Goal: Information Seeking & Learning: Learn about a topic

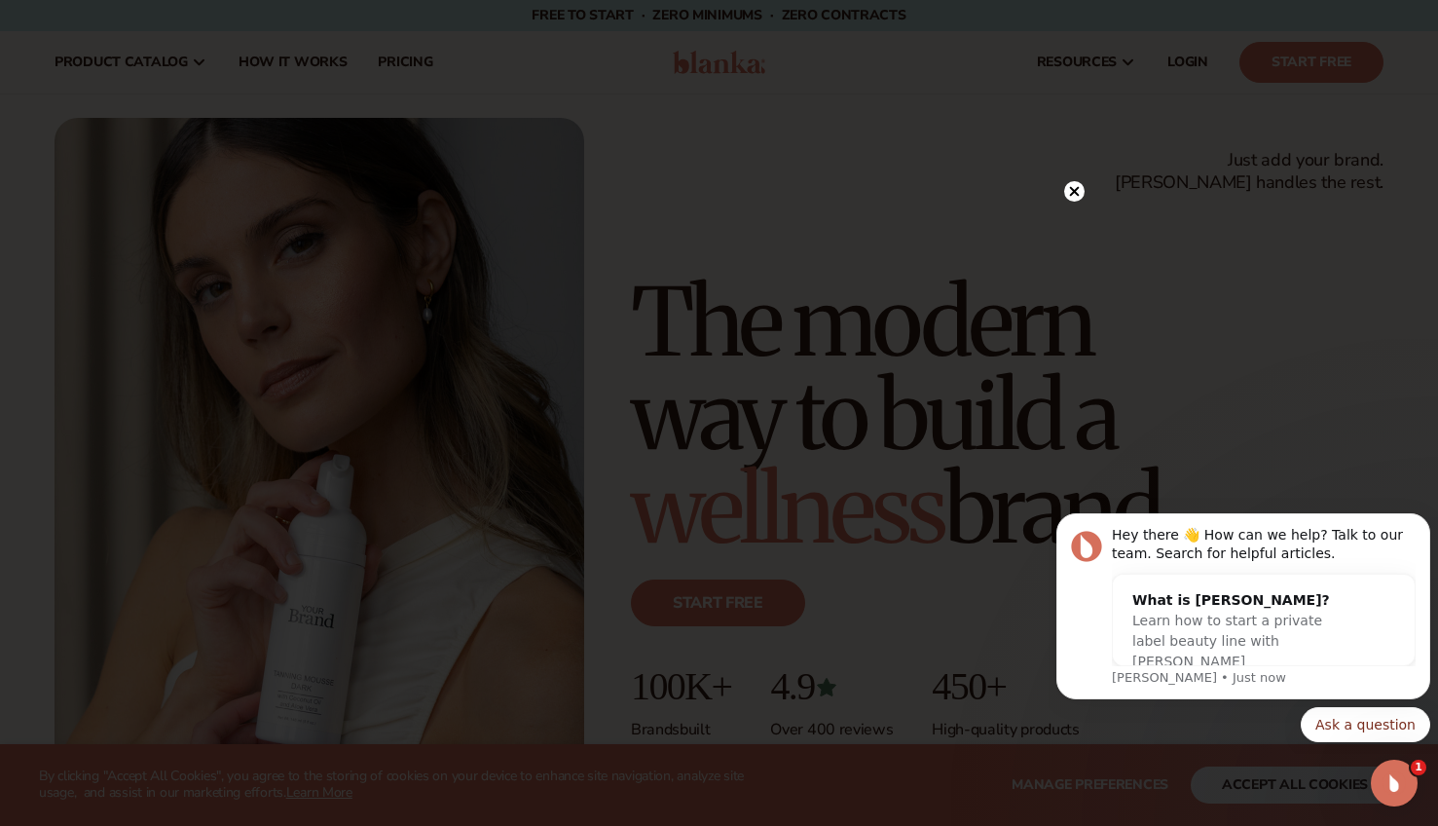
click at [1070, 190] on circle at bounding box center [1074, 191] width 20 height 20
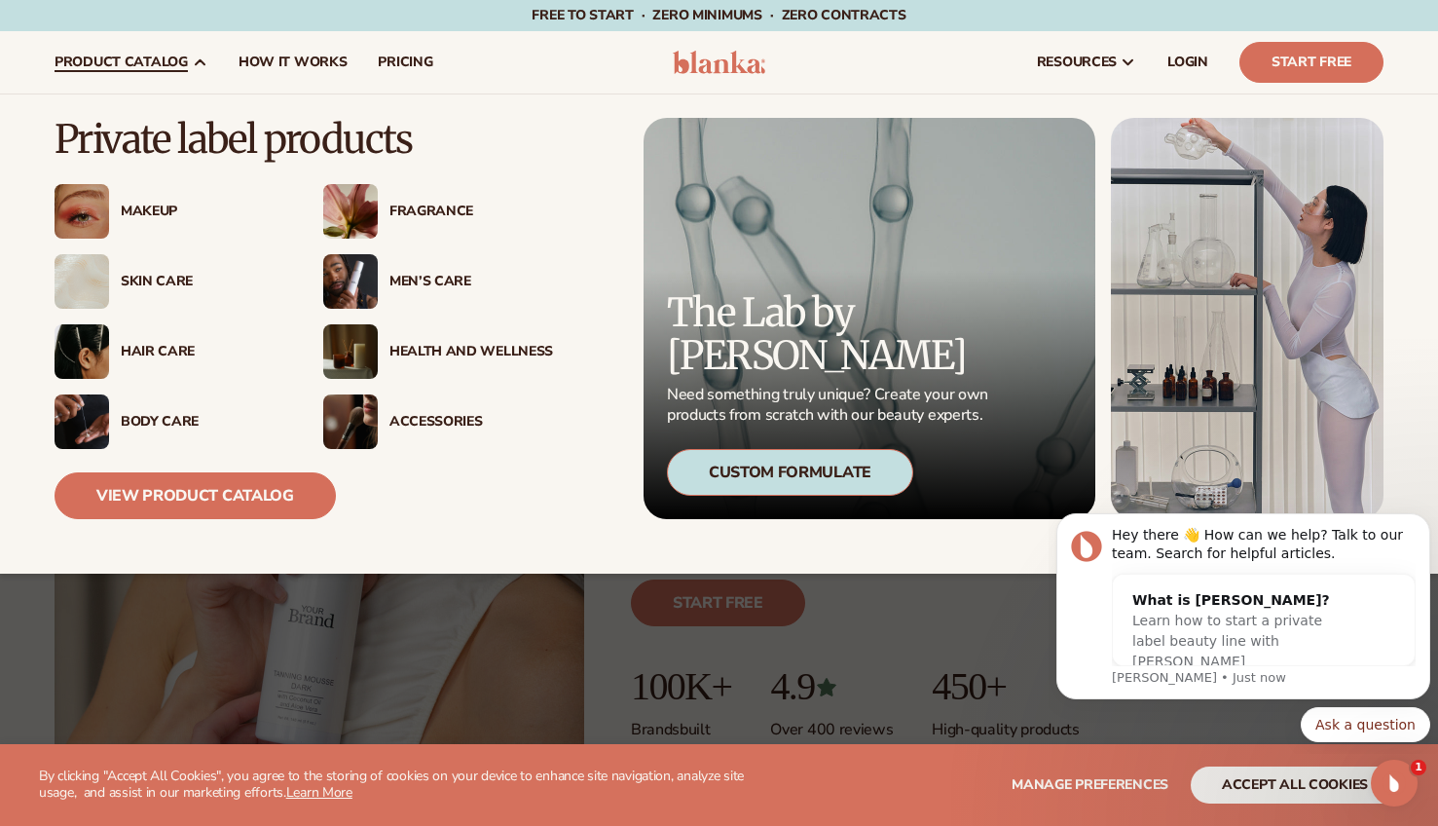
click at [144, 284] on div "Skin Care" at bounding box center [203, 282] width 164 height 17
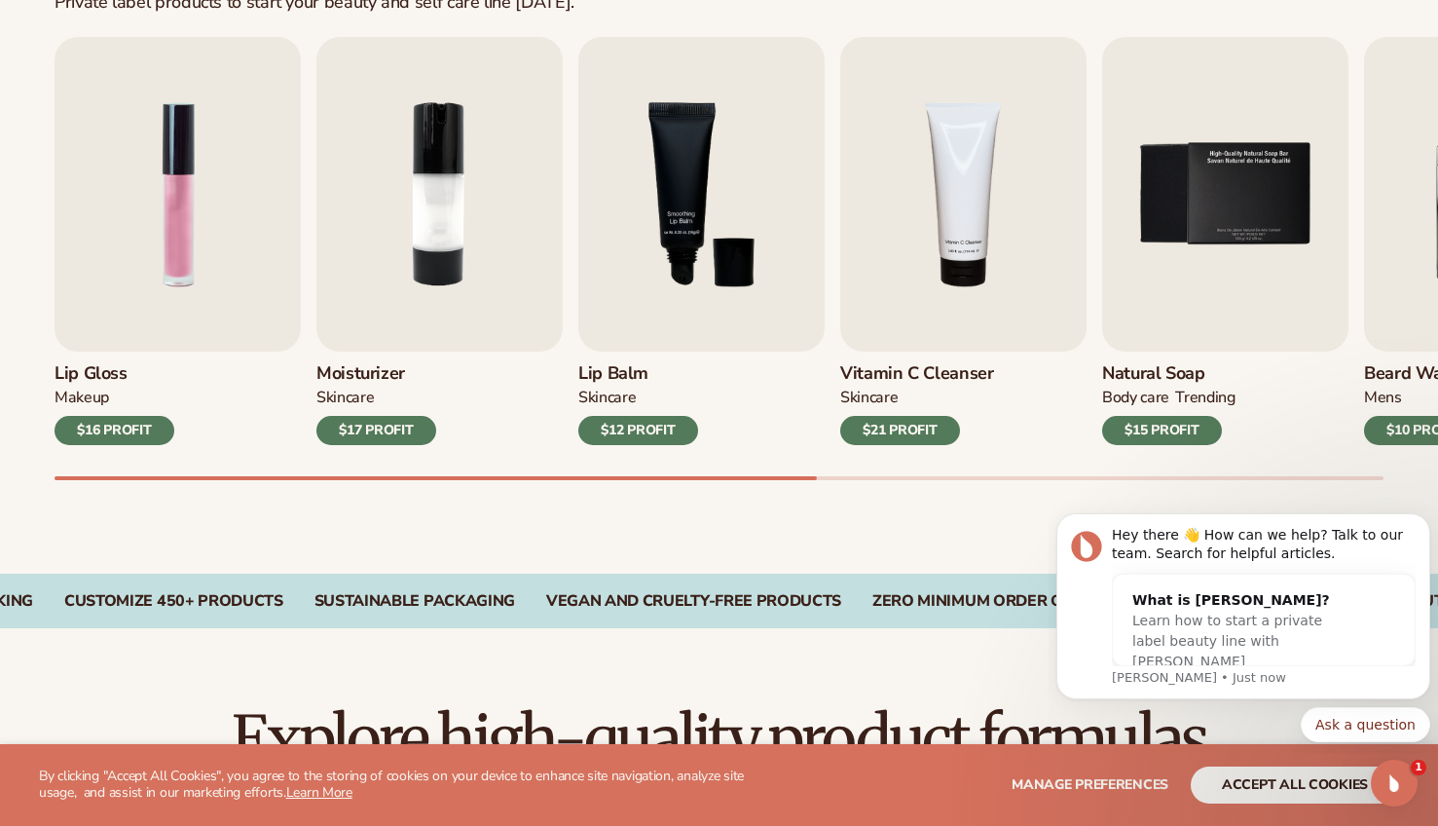
click at [1287, 480] on div "Best sellers Private label products to start your beauty and self care line [DA…" at bounding box center [719, 217] width 1438 height 713
click at [1307, 475] on div "Lip Gloss MAKEUP $16 PROFIT Moisturizer SKINCARE $17 PROFIT SKINCARE mens" at bounding box center [746, 258] width 1383 height 443
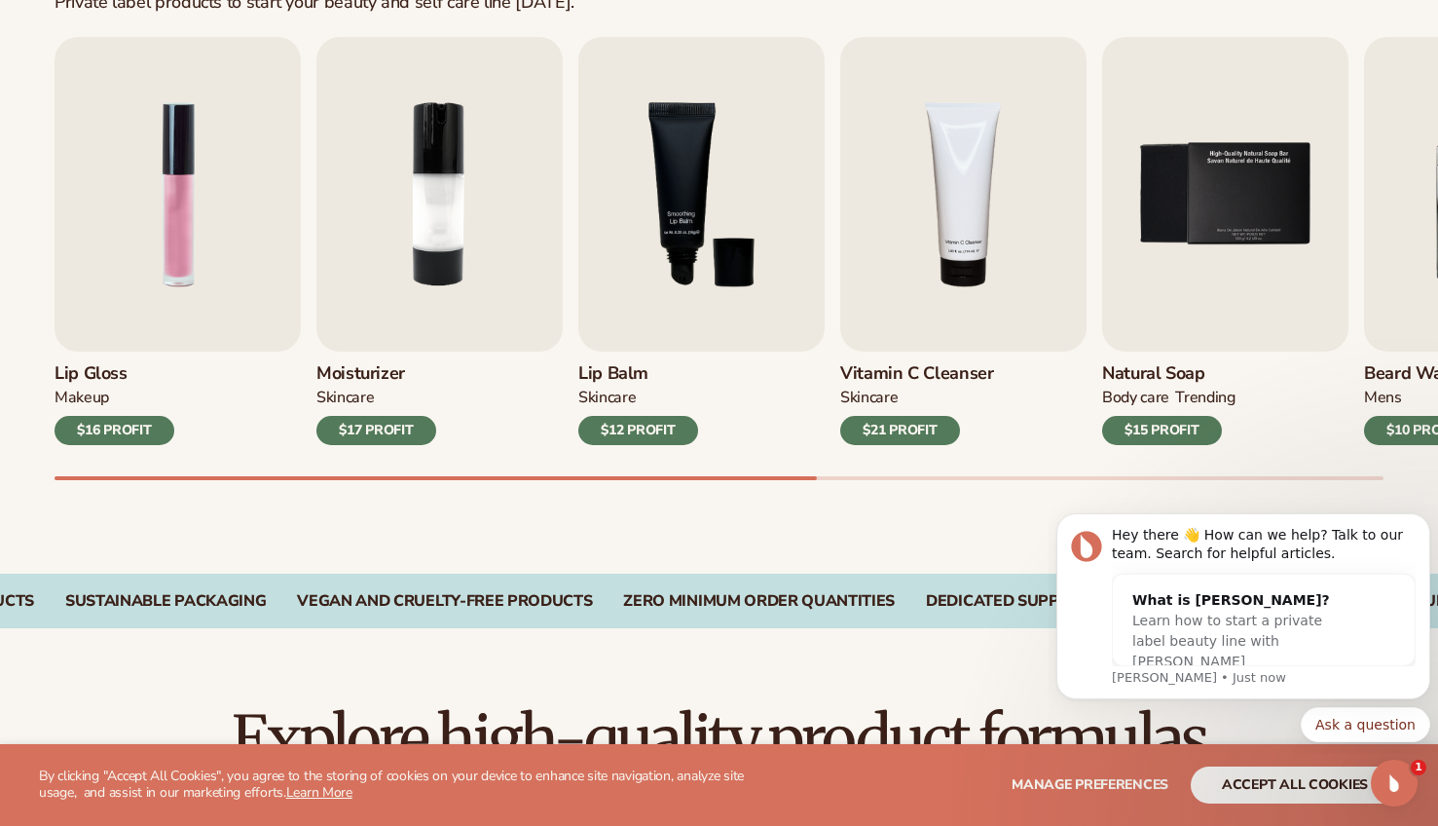
click at [1307, 475] on div "Lip Gloss MAKEUP $16 PROFIT Moisturizer SKINCARE $17 PROFIT SKINCARE mens" at bounding box center [746, 258] width 1383 height 443
click at [910, 475] on div "Lip Gloss MAKEUP $16 PROFIT Moisturizer SKINCARE $17 PROFIT SKINCARE mens" at bounding box center [746, 258] width 1383 height 443
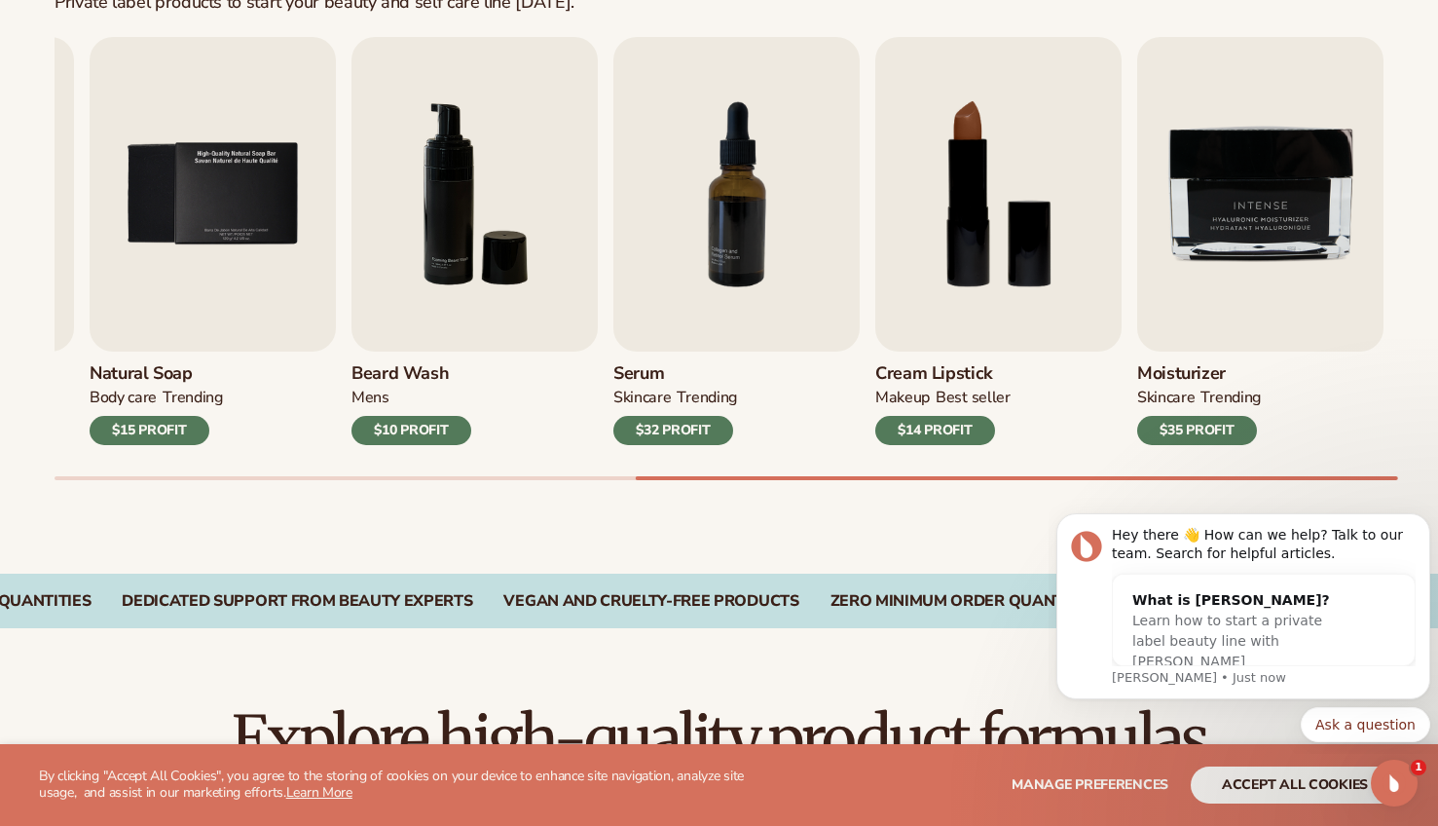
click at [1178, 401] on div "Lip Gloss MAKEUP $16 PROFIT Moisturizer SKINCARE $17 PROFIT SKINCARE mens" at bounding box center [746, 258] width 1383 height 443
click at [967, 341] on img "8 / 9" at bounding box center [998, 194] width 246 height 314
click at [952, 385] on h3 "Cream Lipstick" at bounding box center [942, 373] width 135 height 21
click at [1002, 295] on img "8 / 9" at bounding box center [998, 194] width 246 height 314
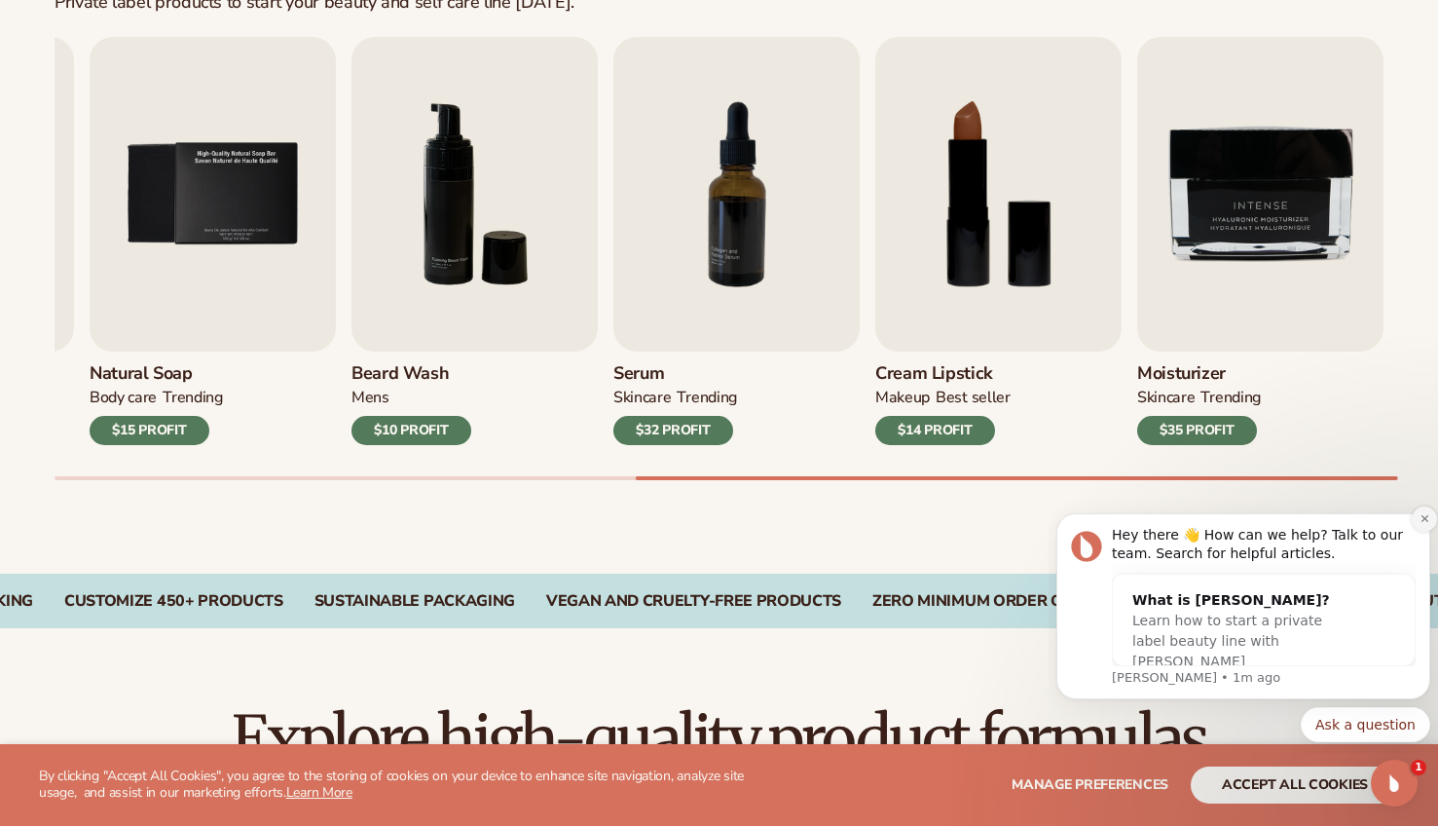
click at [1422, 520] on icon "Dismiss notification" at bounding box center [1423, 518] width 7 height 7
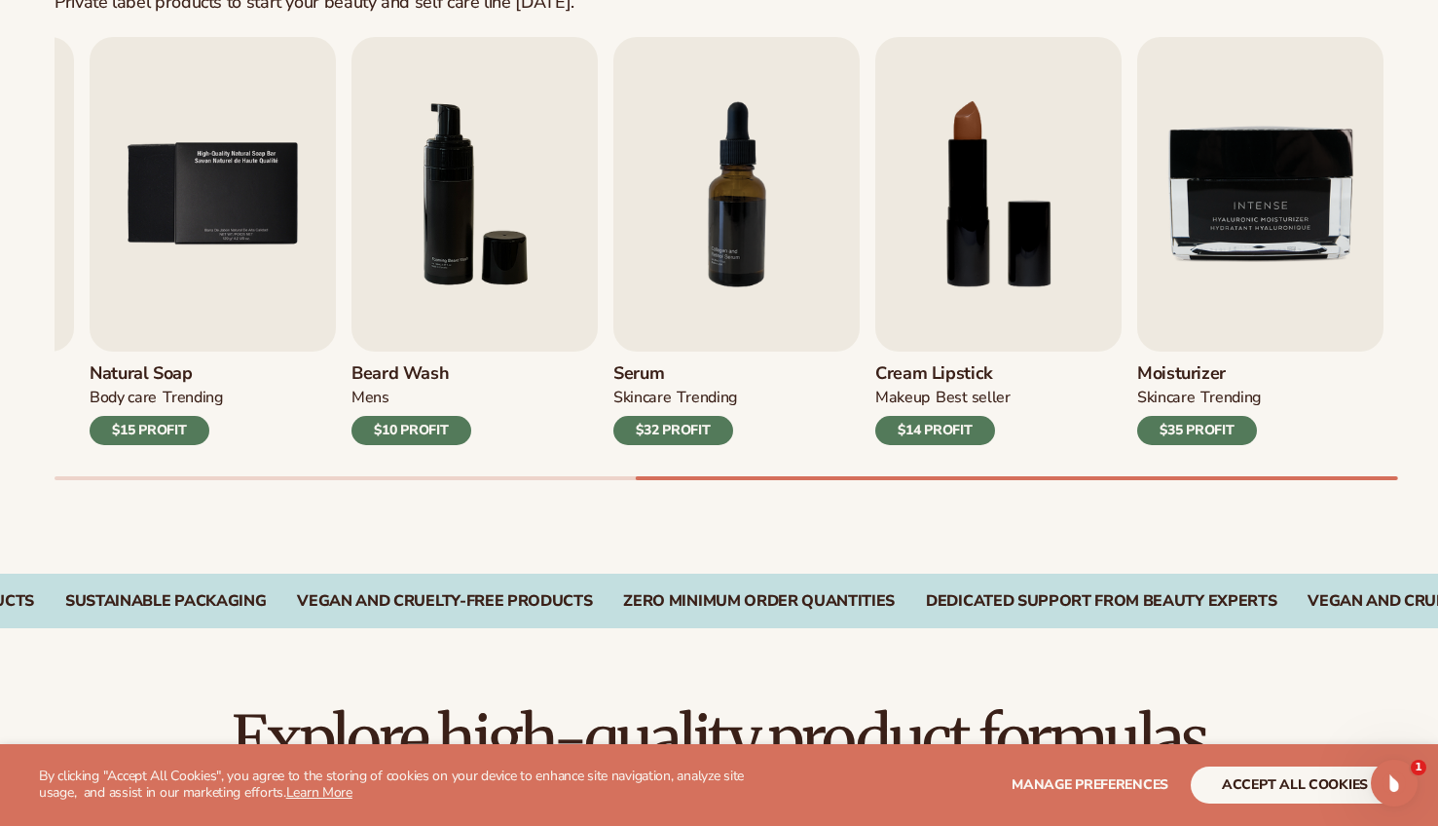
click at [938, 432] on div "$14 PROFIT" at bounding box center [935, 430] width 120 height 29
click at [942, 432] on div "$14 PROFIT" at bounding box center [935, 430] width 120 height 29
click at [970, 280] on img "8 / 9" at bounding box center [998, 194] width 246 height 314
click at [959, 784] on div "Manage preferences accept all cookies DECLINE" at bounding box center [1116, 784] width 565 height 37
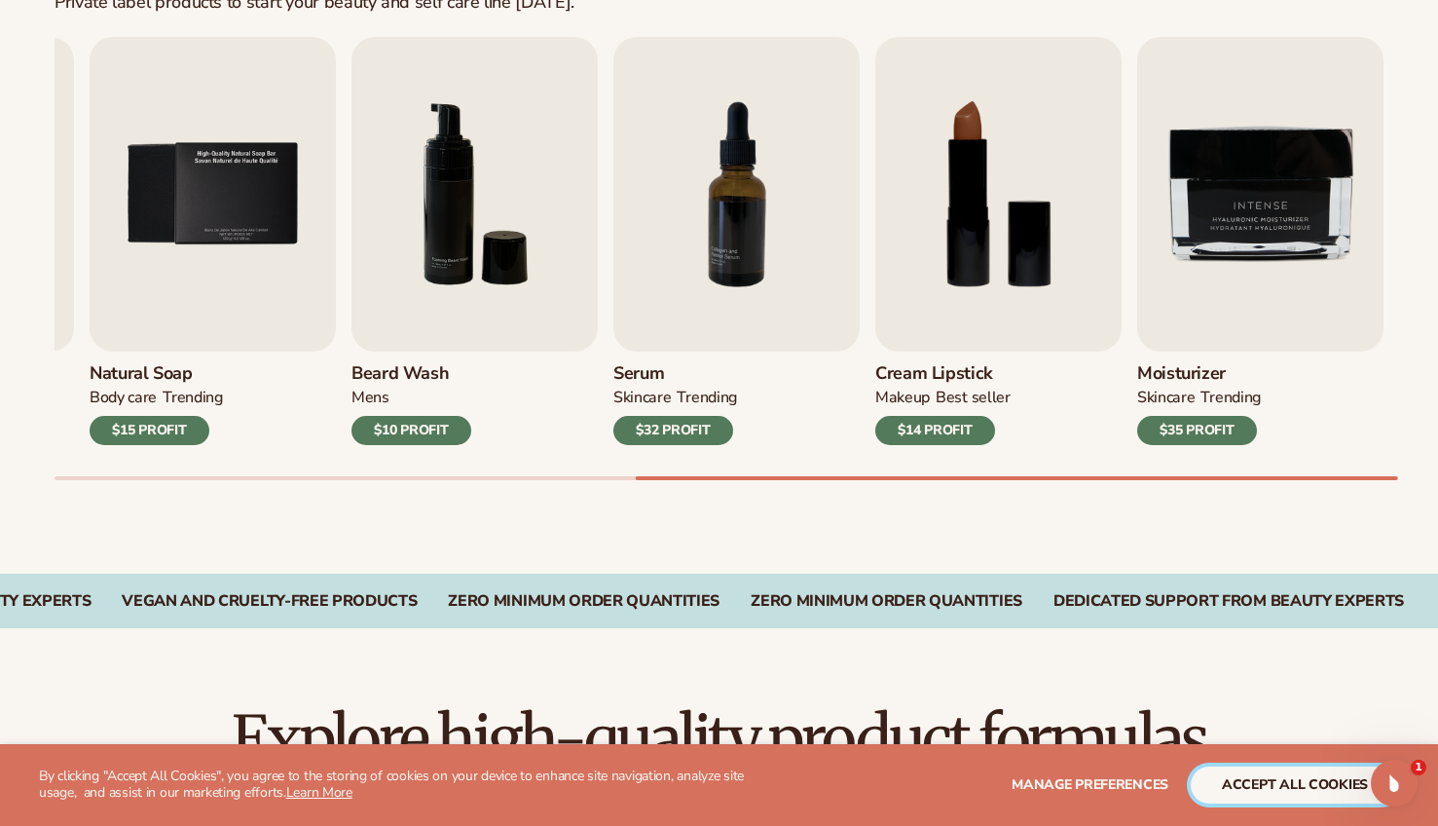
click at [1302, 781] on button "accept all cookies" at bounding box center [1295, 784] width 208 height 37
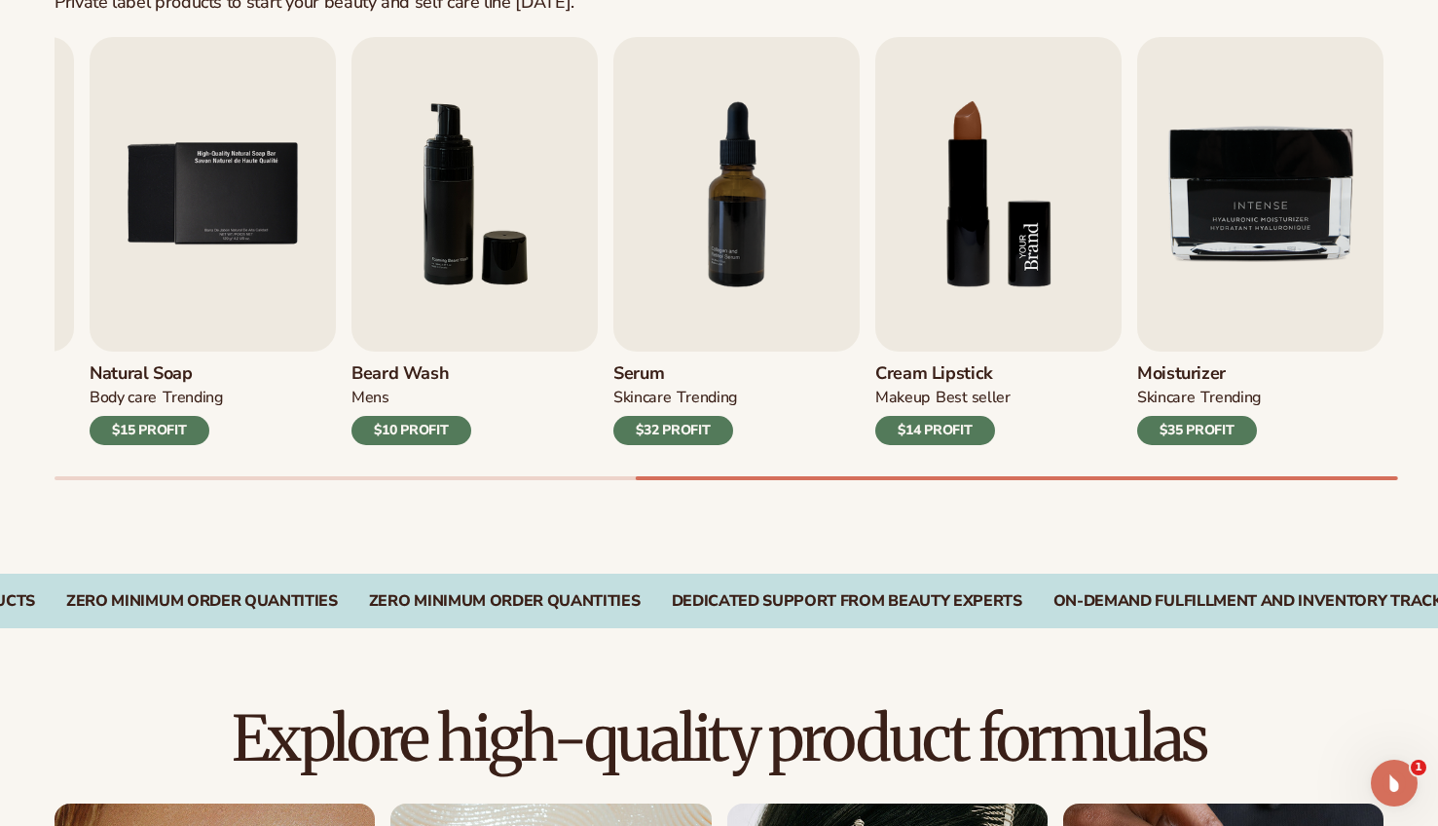
click at [930, 276] on img "8 / 9" at bounding box center [998, 194] width 246 height 314
click at [974, 280] on img "8 / 9" at bounding box center [998, 194] width 246 height 314
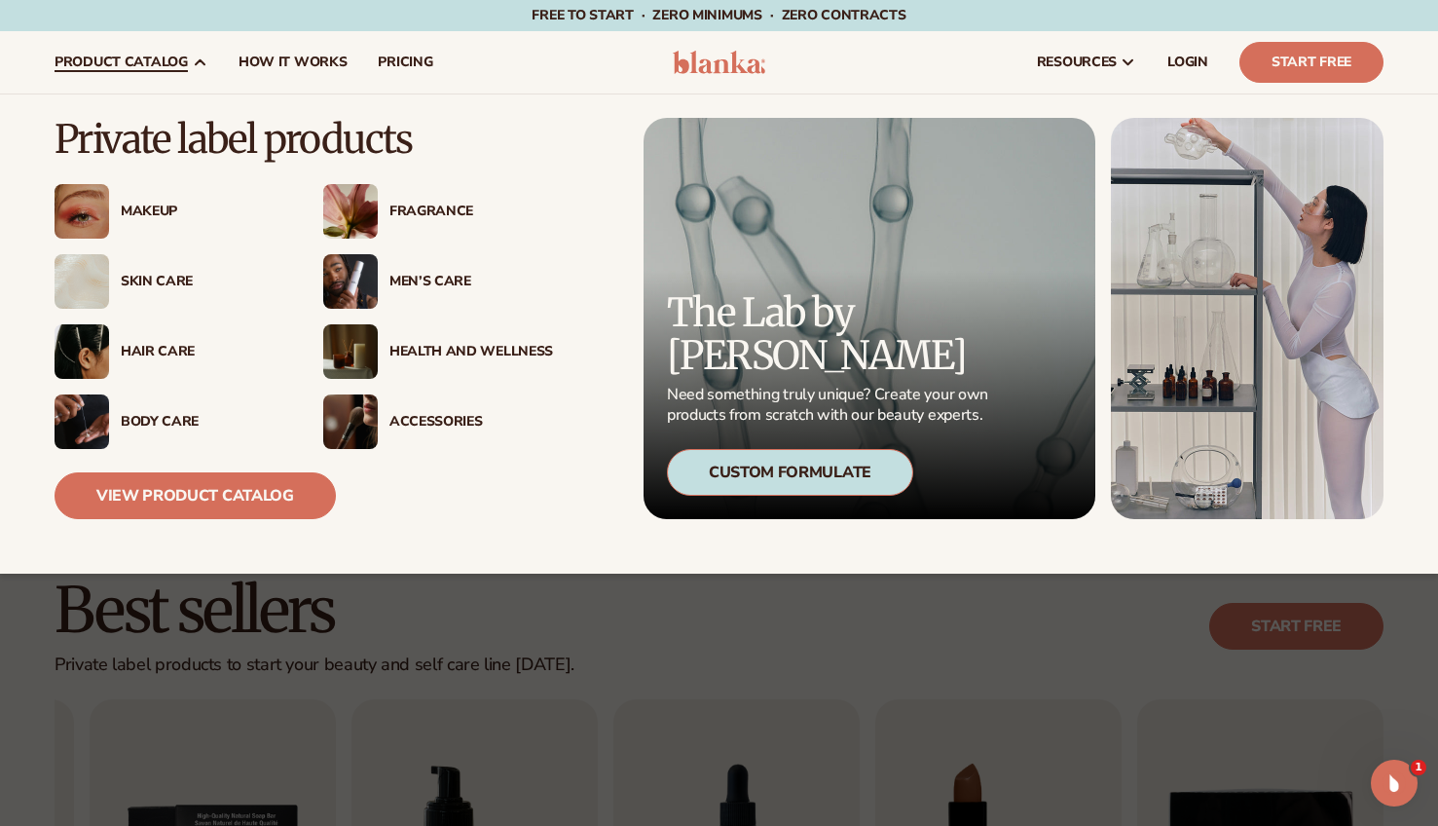
click at [135, 215] on div "Makeup" at bounding box center [203, 211] width 164 height 17
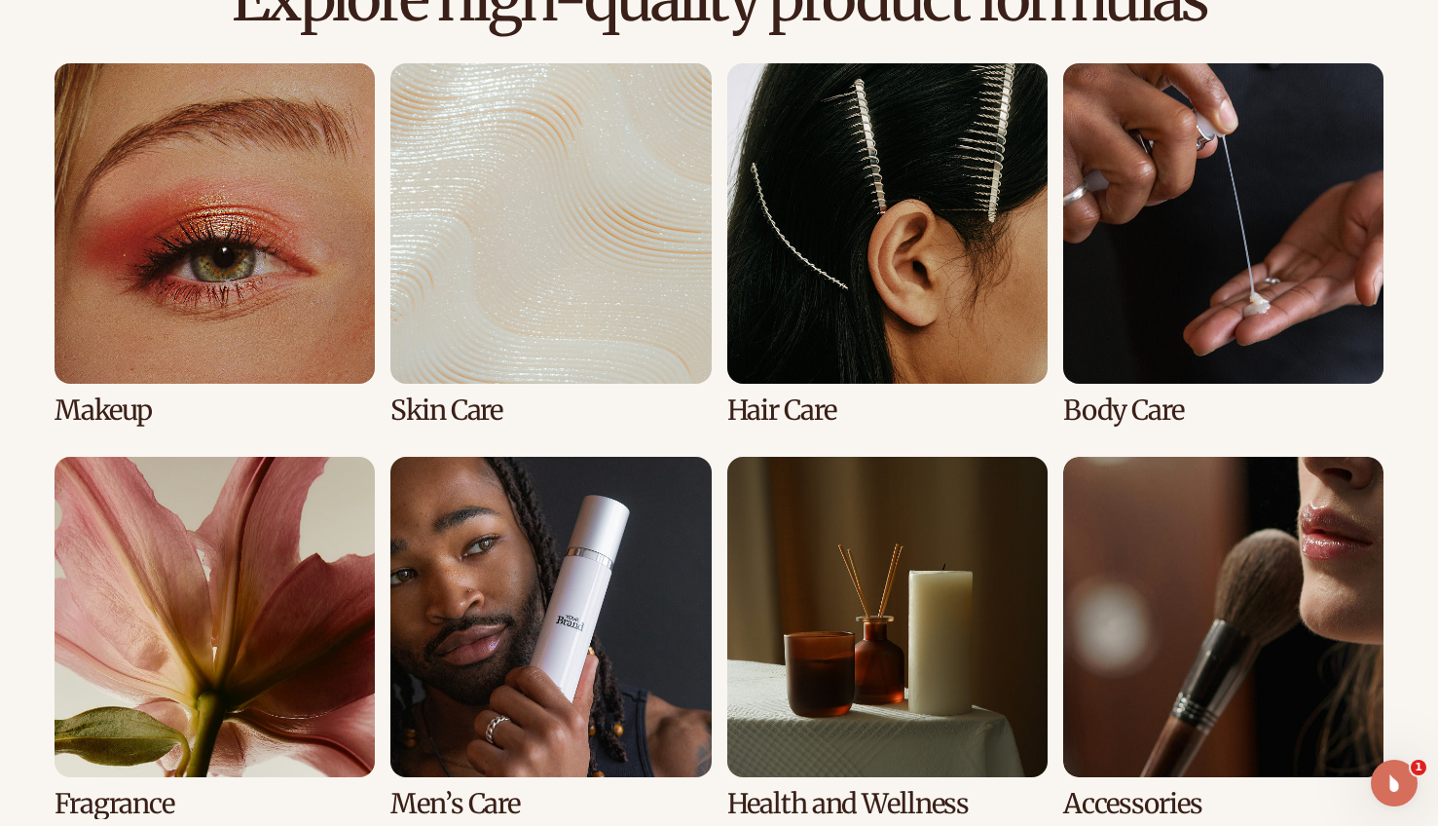
scroll to position [1467, 0]
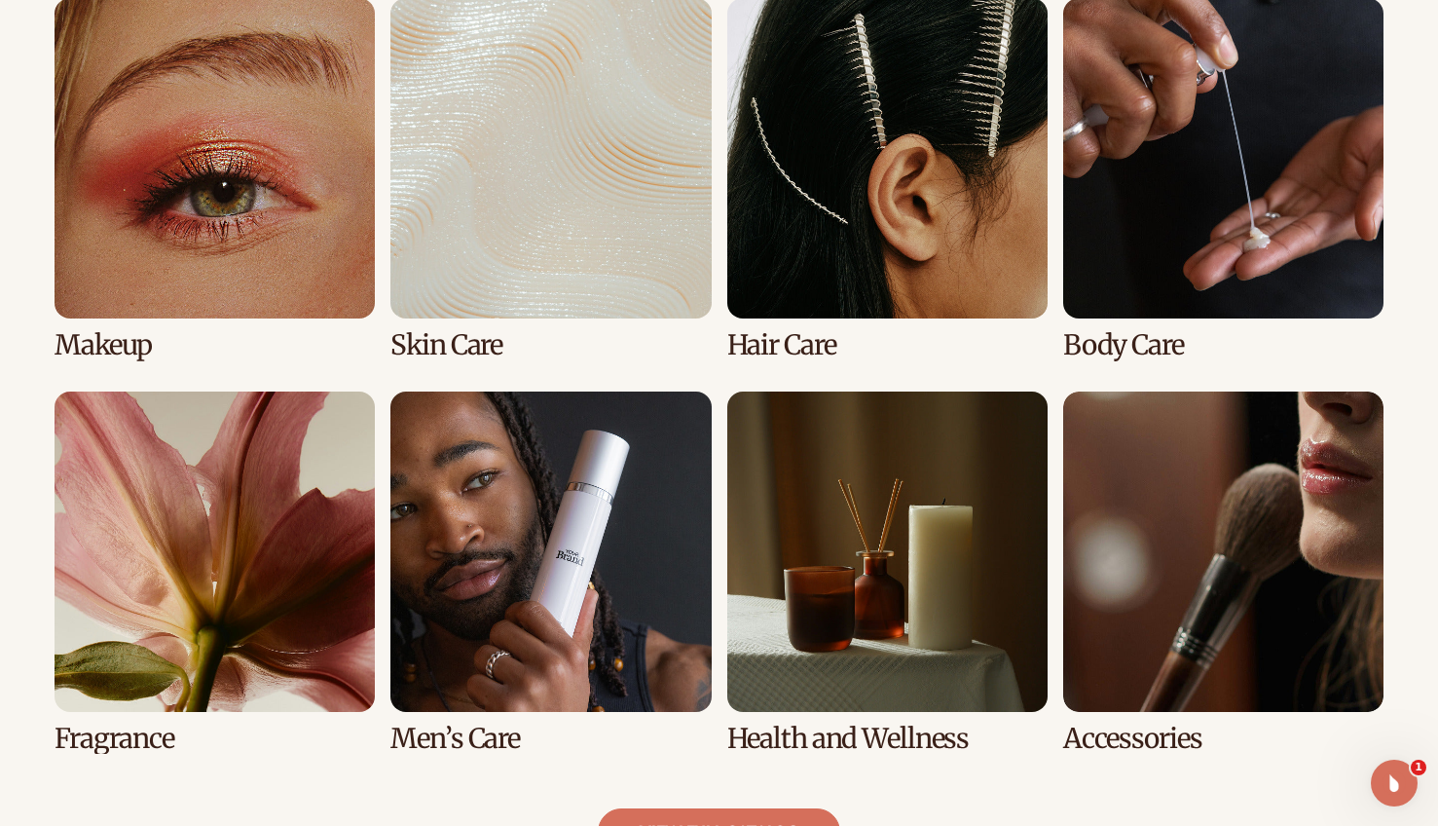
click at [227, 242] on link "1 / 8" at bounding box center [215, 179] width 320 height 362
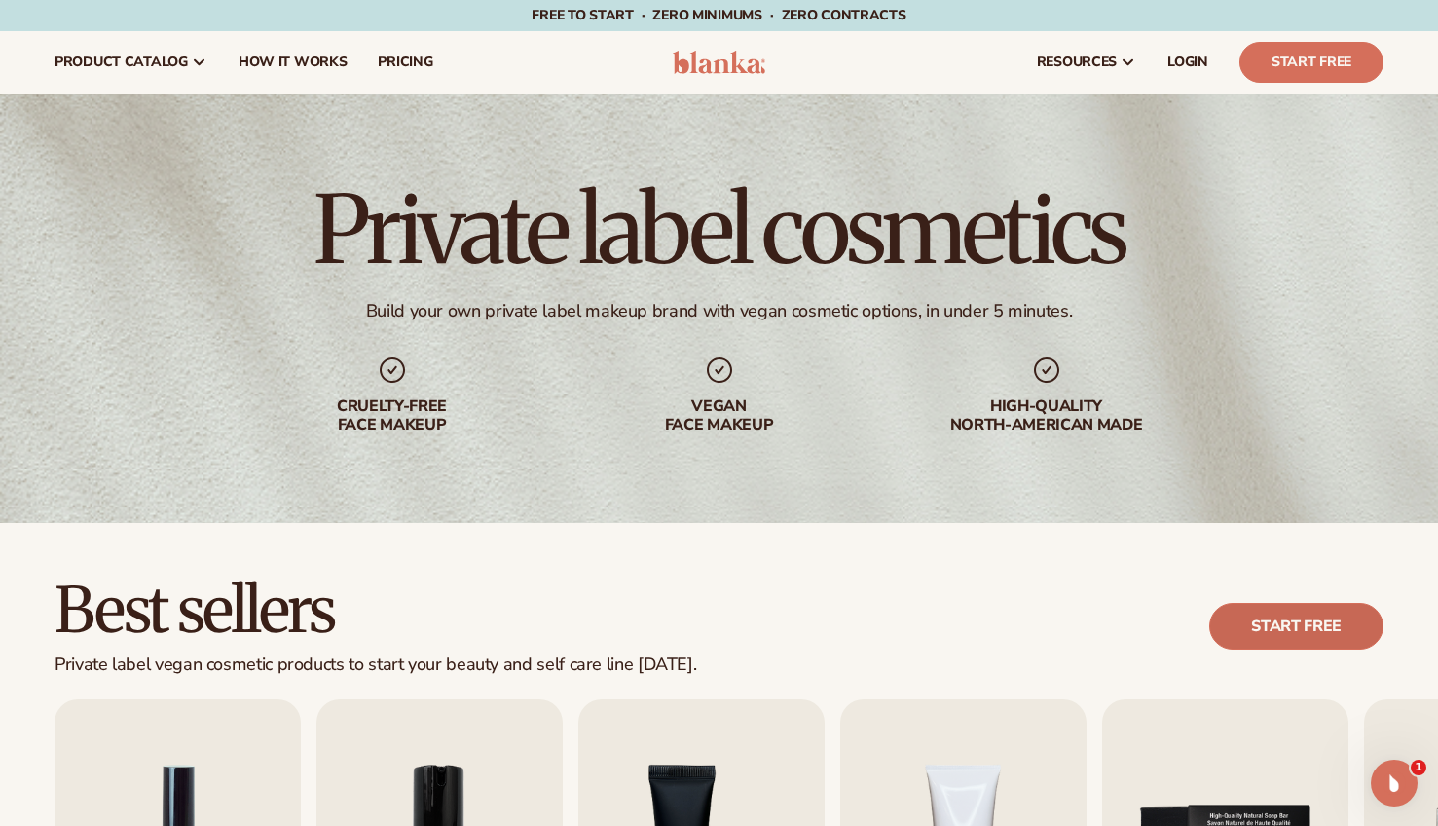
click at [1296, 611] on link "Start free" at bounding box center [1296, 626] width 174 height 47
